Goal: Navigation & Orientation: Find specific page/section

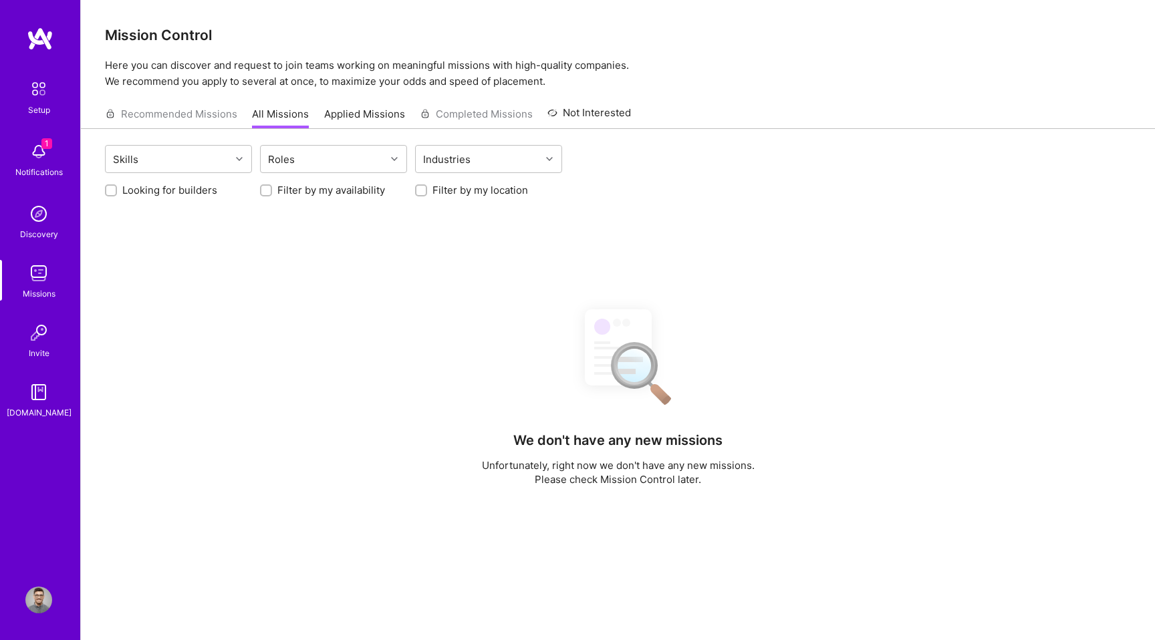
click at [375, 107] on link "Applied Missions" at bounding box center [364, 118] width 81 height 22
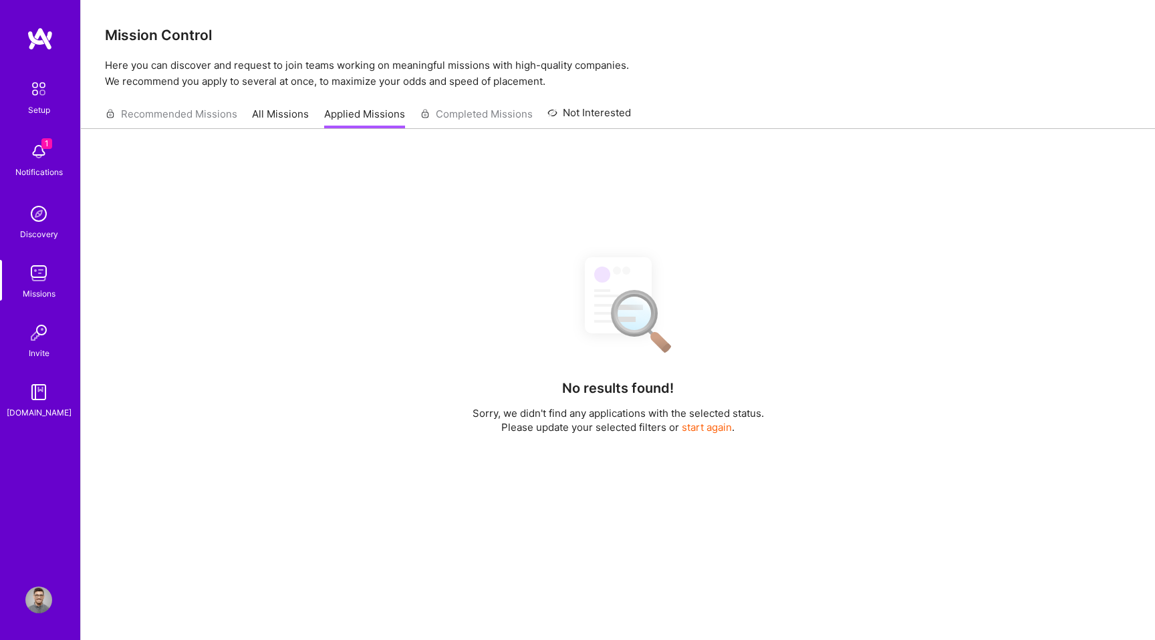
click at [295, 116] on link "All Missions" at bounding box center [280, 118] width 57 height 22
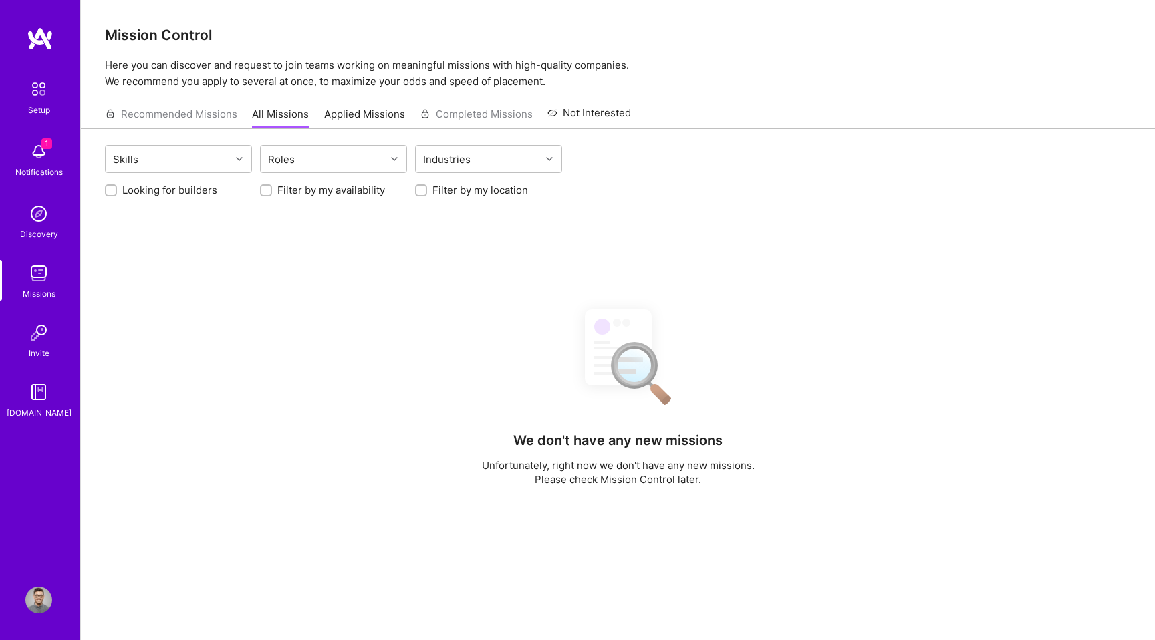
click at [366, 115] on link "Applied Missions" at bounding box center [364, 118] width 81 height 22
